Goal: Information Seeking & Learning: Learn about a topic

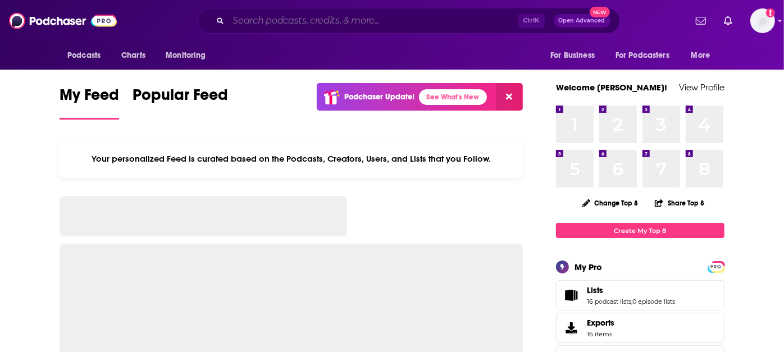
click at [344, 20] on input "Search podcasts, credits, & more..." at bounding box center [374, 21] width 290 height 18
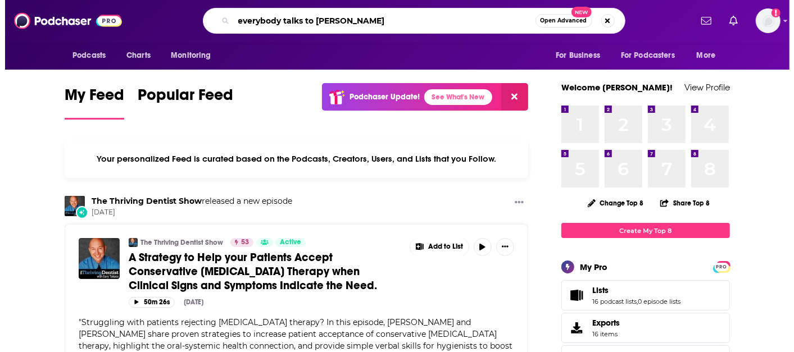
scroll to position [0, 63]
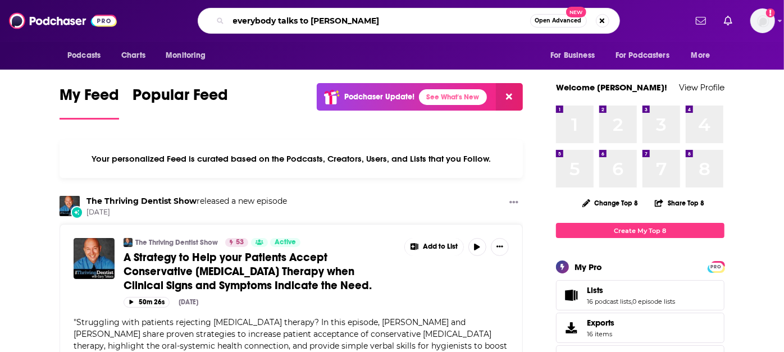
type input "everybody talks to [PERSON_NAME]"
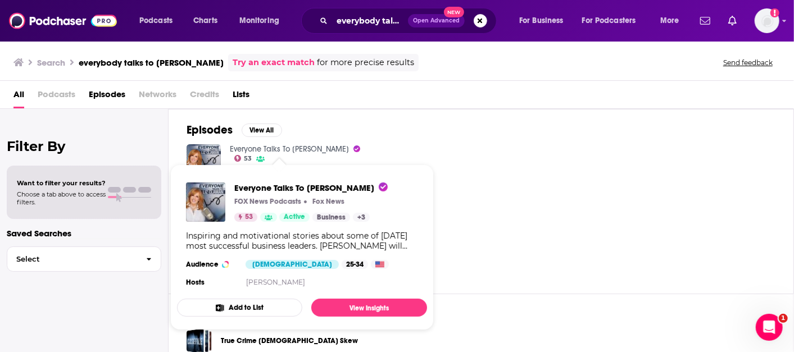
click at [286, 144] on link "Everyone Talks To [PERSON_NAME]" at bounding box center [289, 149] width 119 height 10
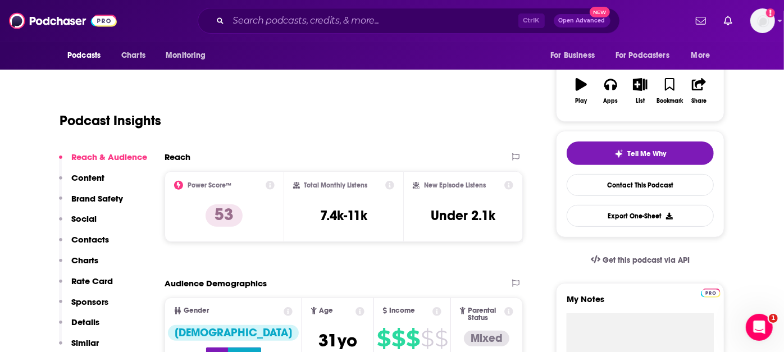
scroll to position [187, 0]
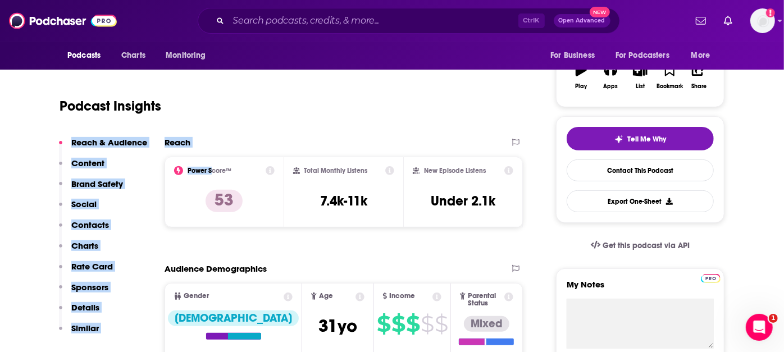
drag, startPoint x: 159, startPoint y: 129, endPoint x: 212, endPoint y: 162, distance: 62.8
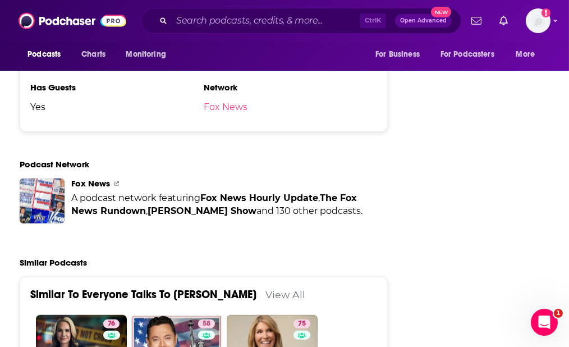
scroll to position [2121, 0]
